Goal: Task Accomplishment & Management: Complete application form

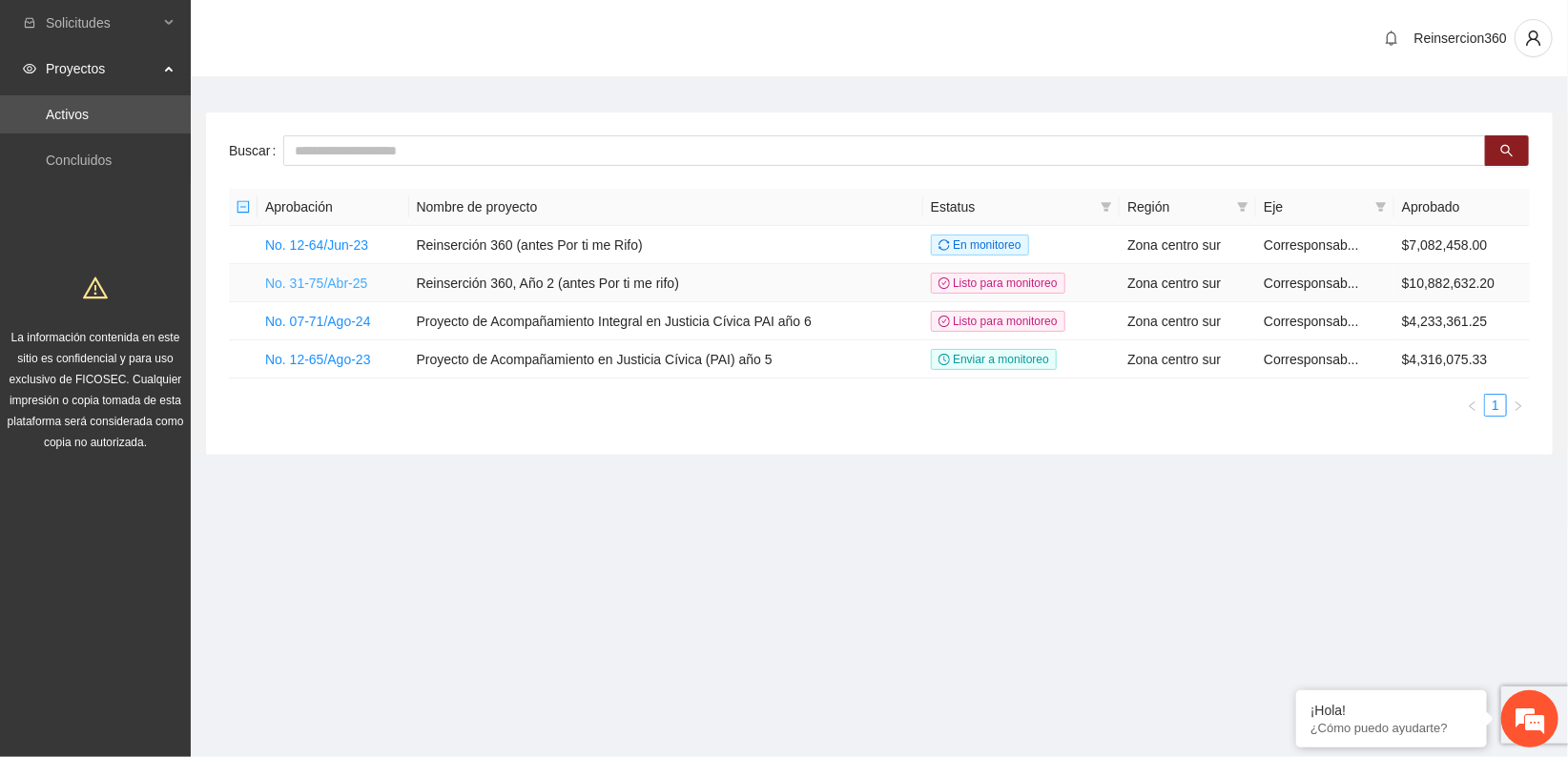
click at [333, 286] on link "No. 31-75/Abr-25" at bounding box center [316, 283] width 102 height 16
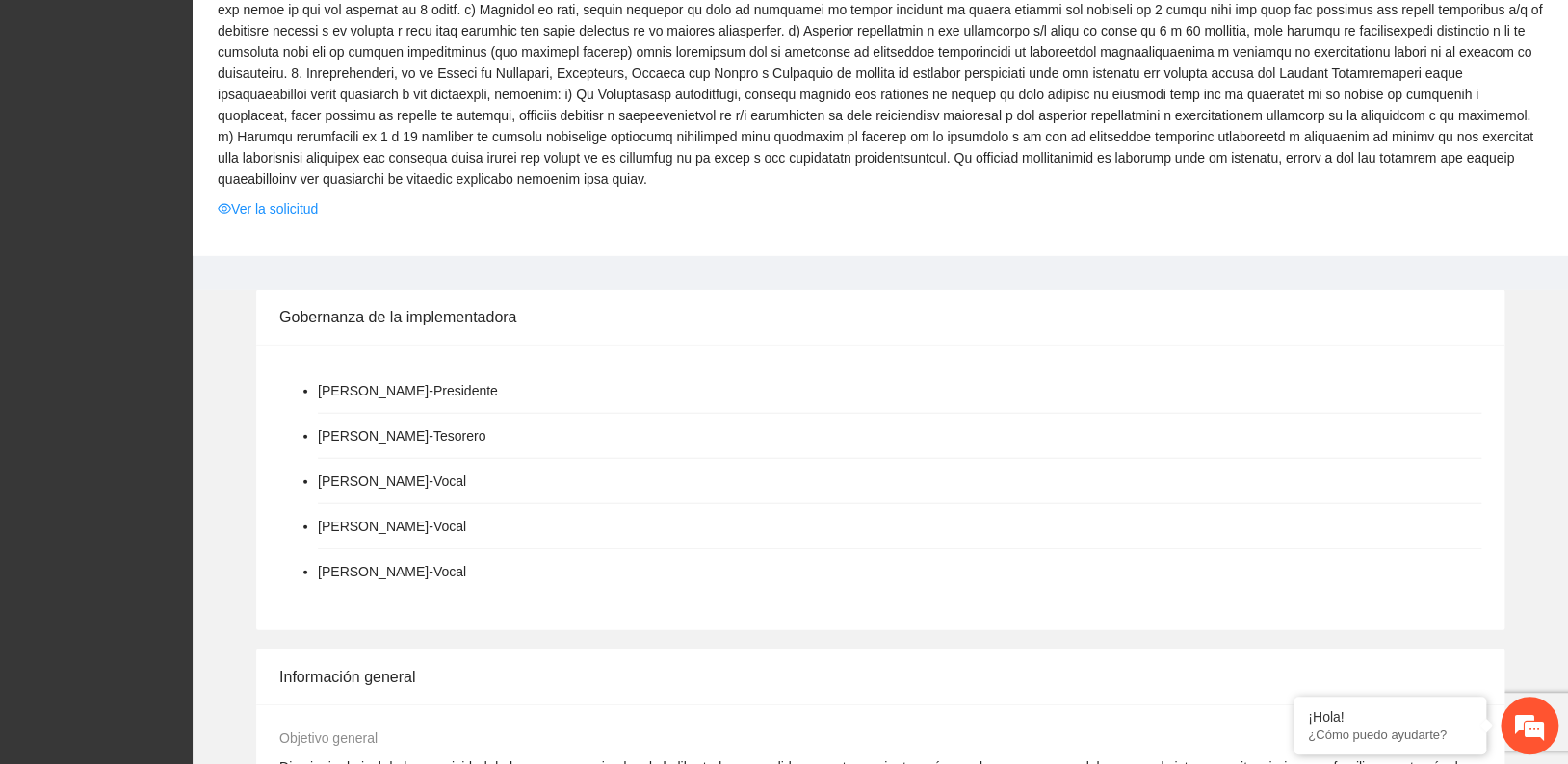
scroll to position [2041, 0]
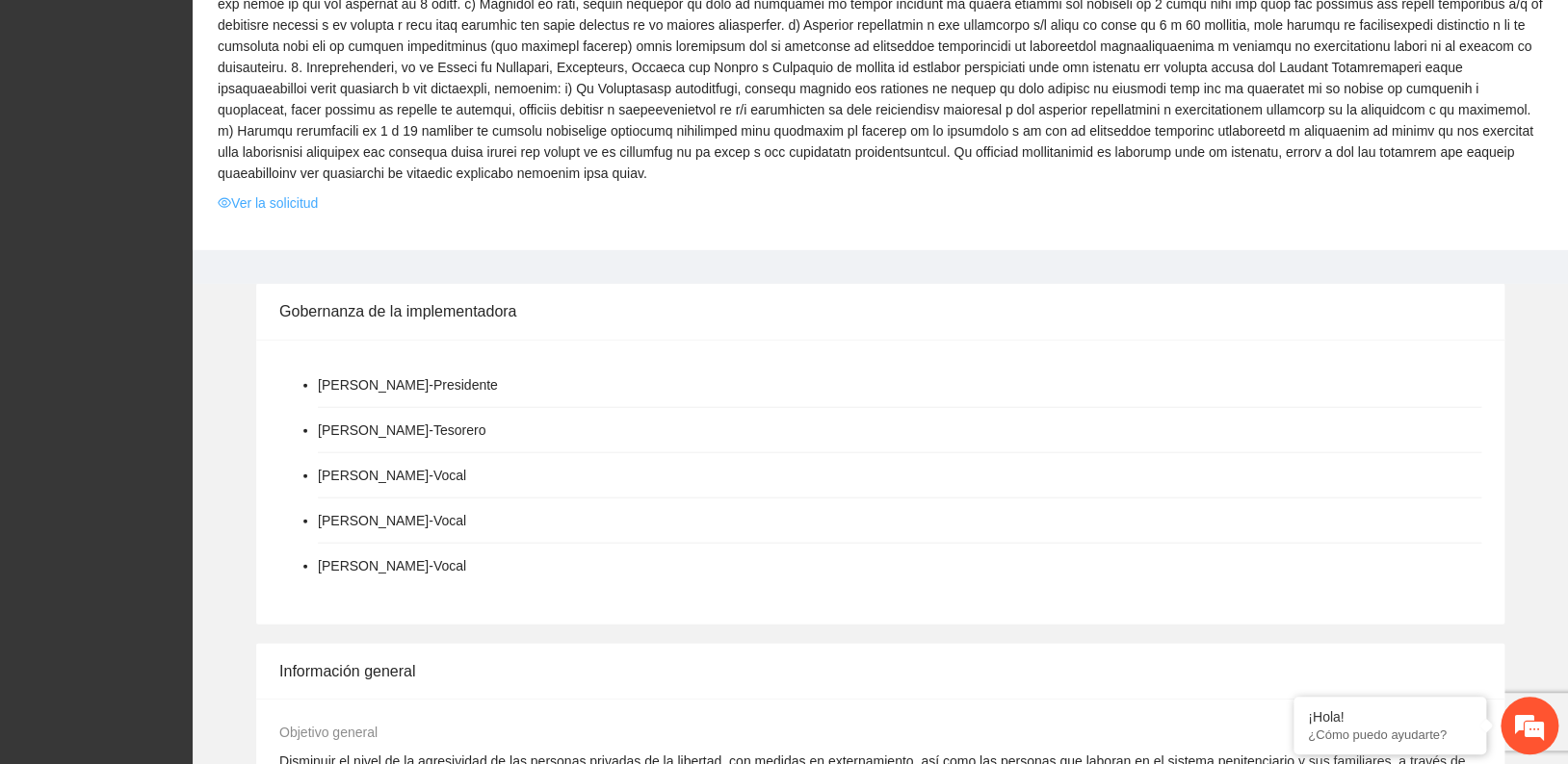
click at [270, 193] on link "Ver la solicitud" at bounding box center [267, 203] width 100 height 22
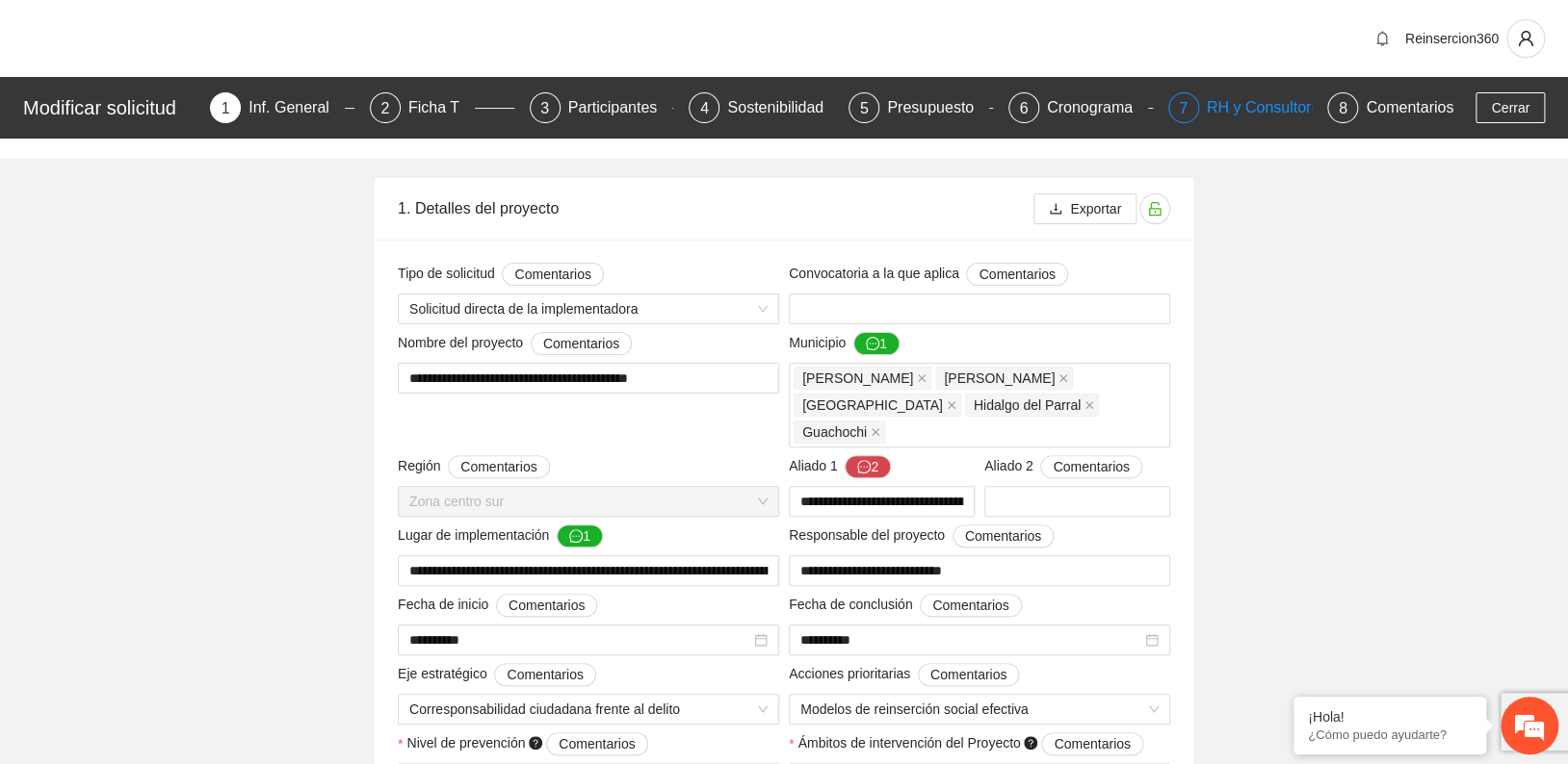
click at [1220, 99] on div "RH y Consultores" at bounding box center [1274, 107] width 136 height 30
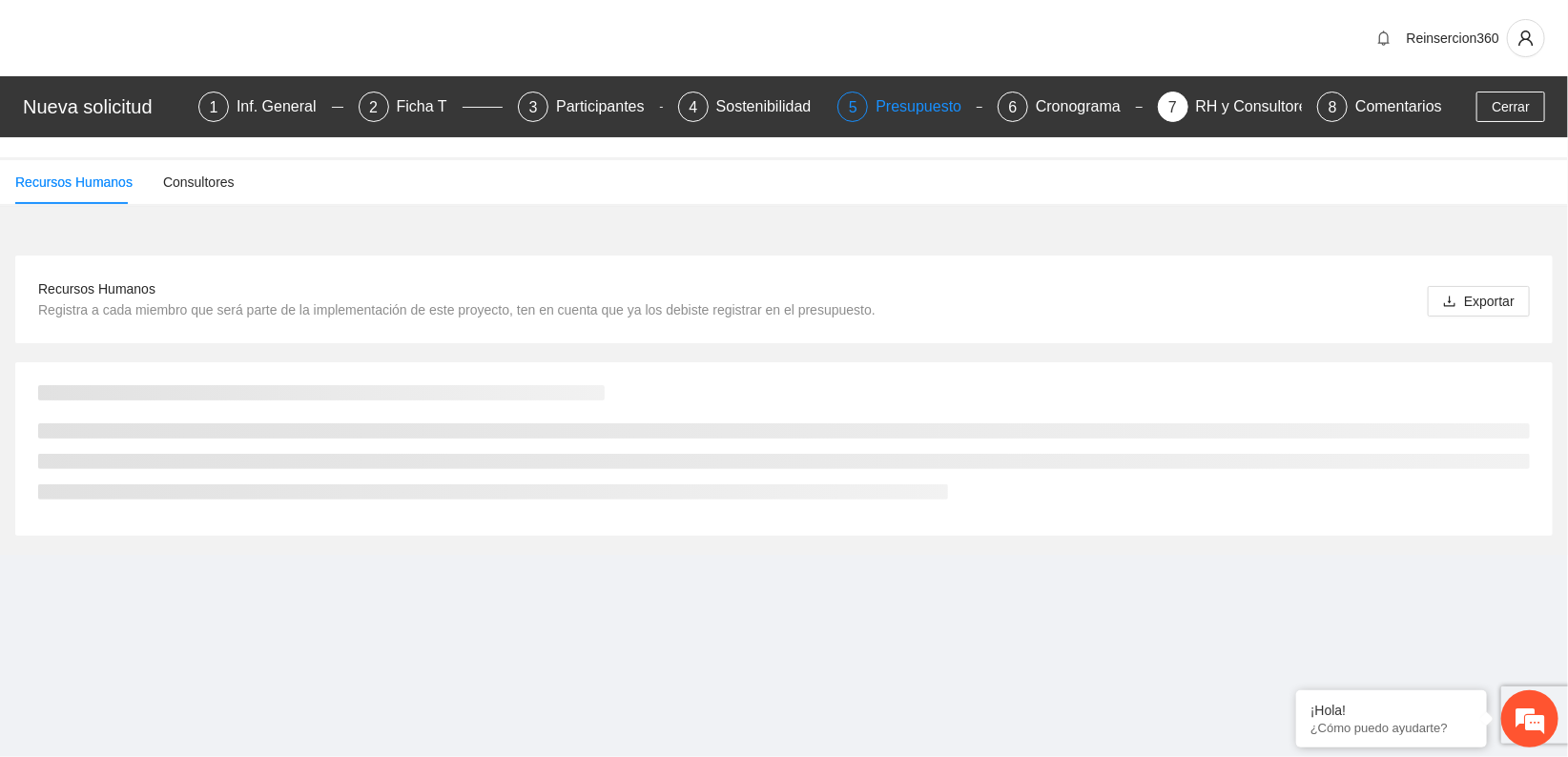
click at [890, 105] on div "Presupuesto" at bounding box center [925, 106] width 101 height 30
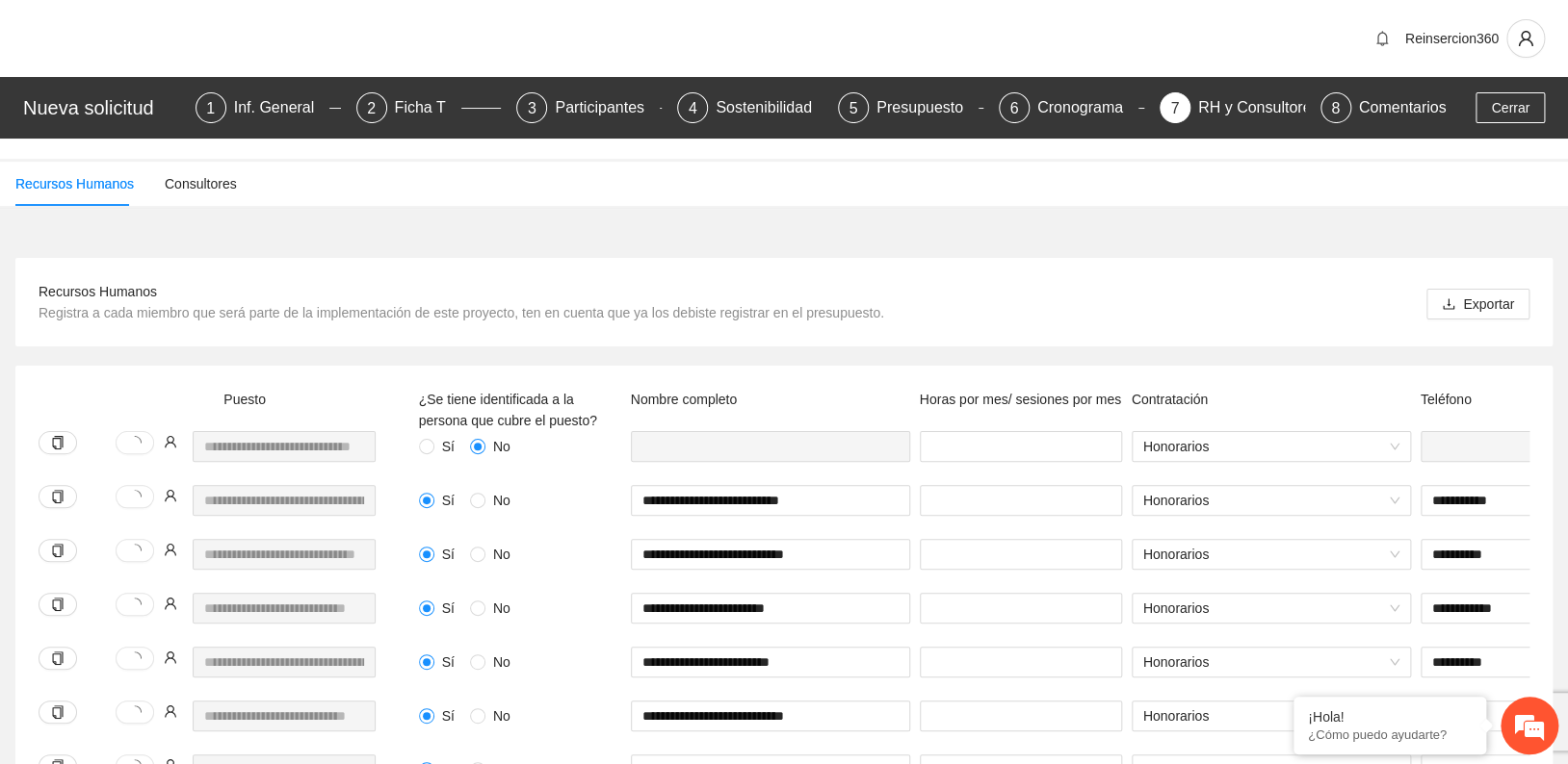
click at [987, 180] on div "Recursos Humanos Consultores" at bounding box center [784, 183] width 1568 height 44
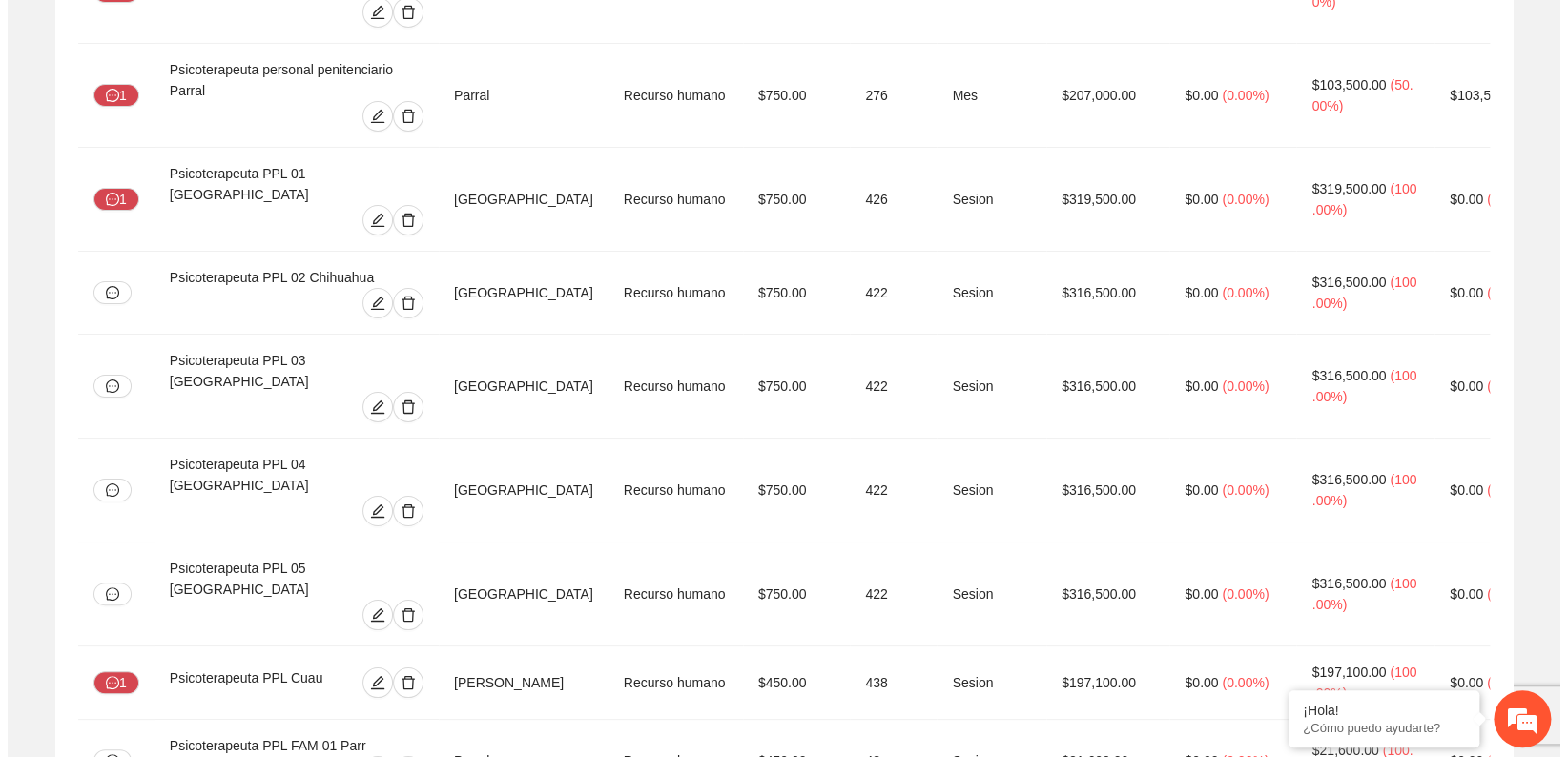
scroll to position [6821, 0]
